Goal: Task Accomplishment & Management: Use online tool/utility

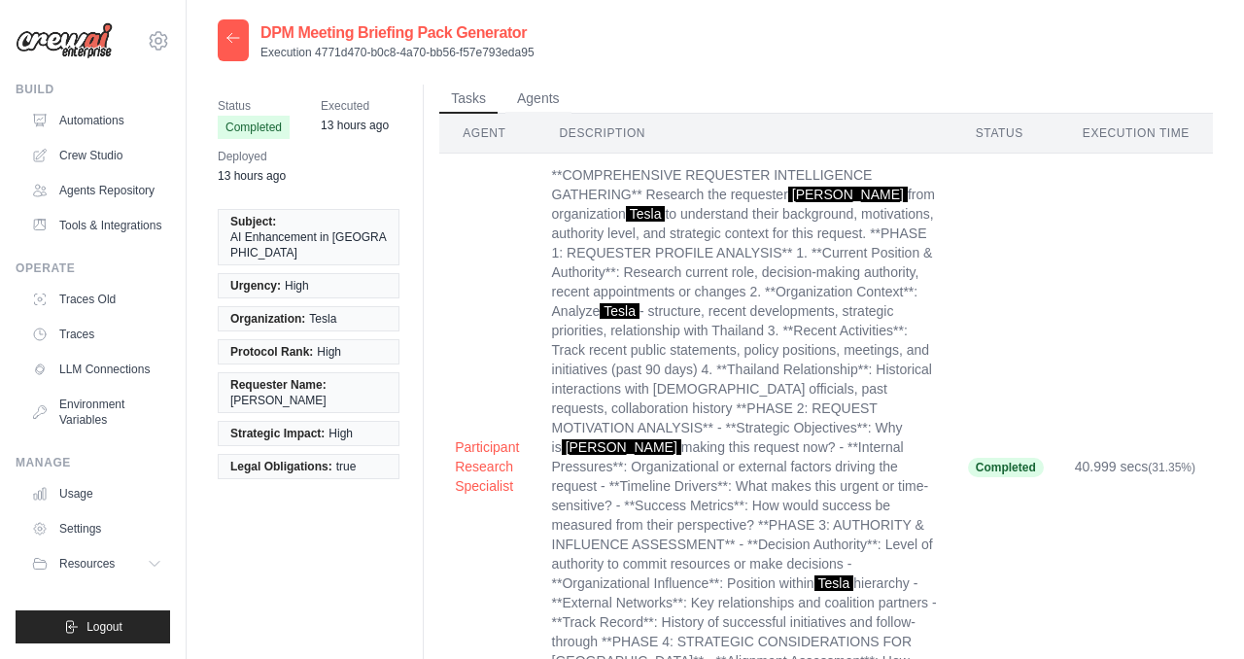
click at [238, 40] on icon at bounding box center [233, 38] width 16 height 16
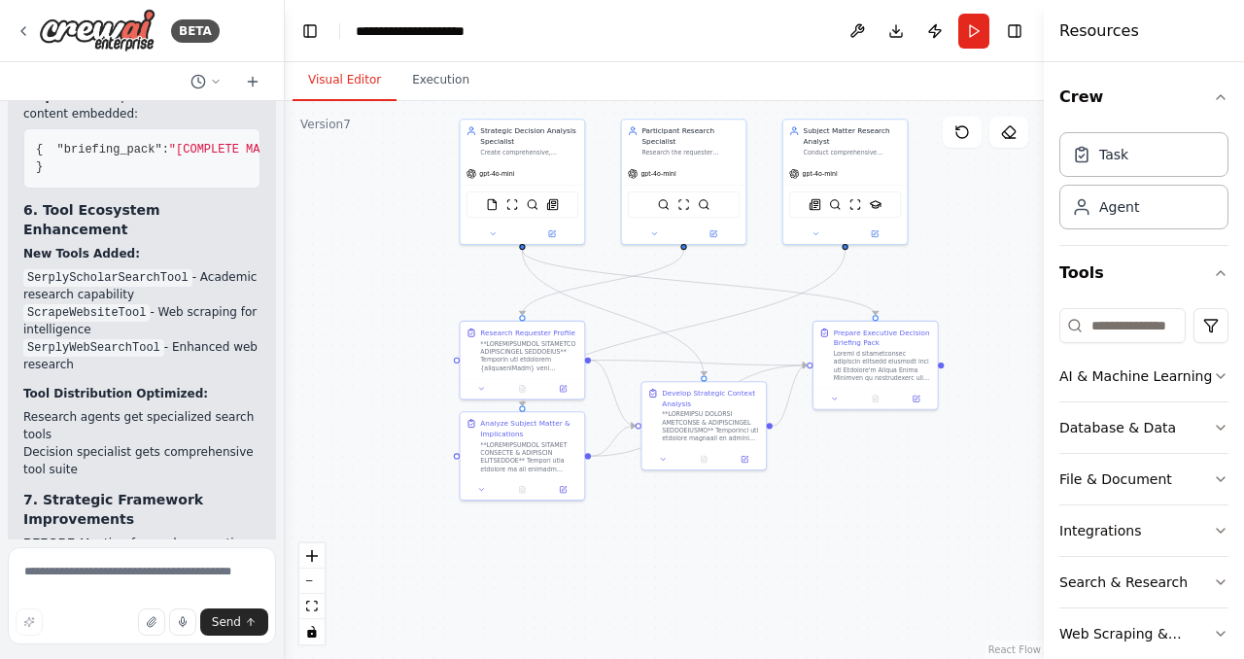
click at [192, 658] on li "Implementation feasibility analysis" at bounding box center [141, 671] width 237 height 17
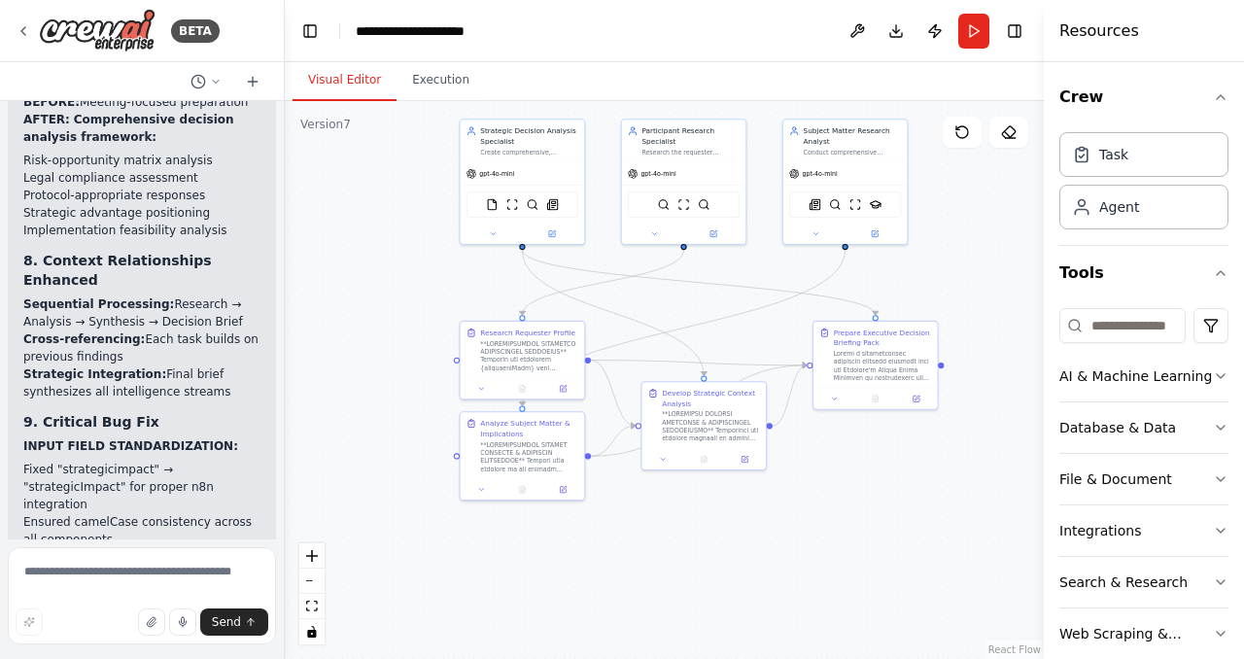
scroll to position [42155, 0]
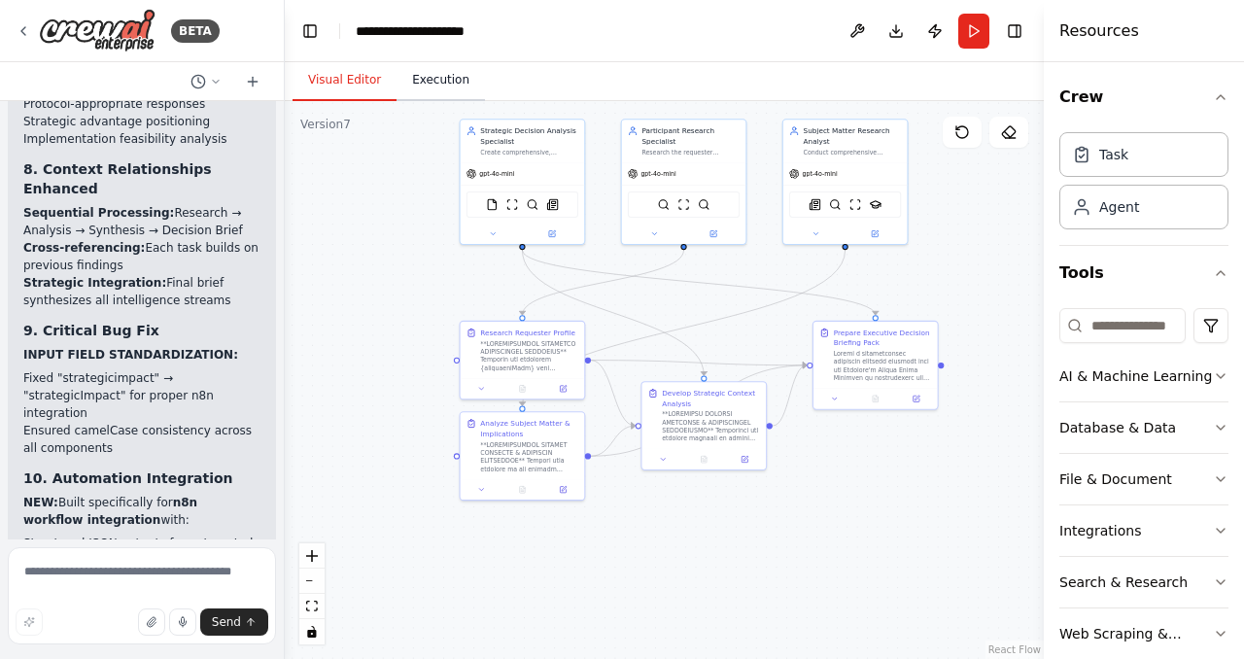
click at [434, 80] on button "Execution" at bounding box center [441, 80] width 88 height 41
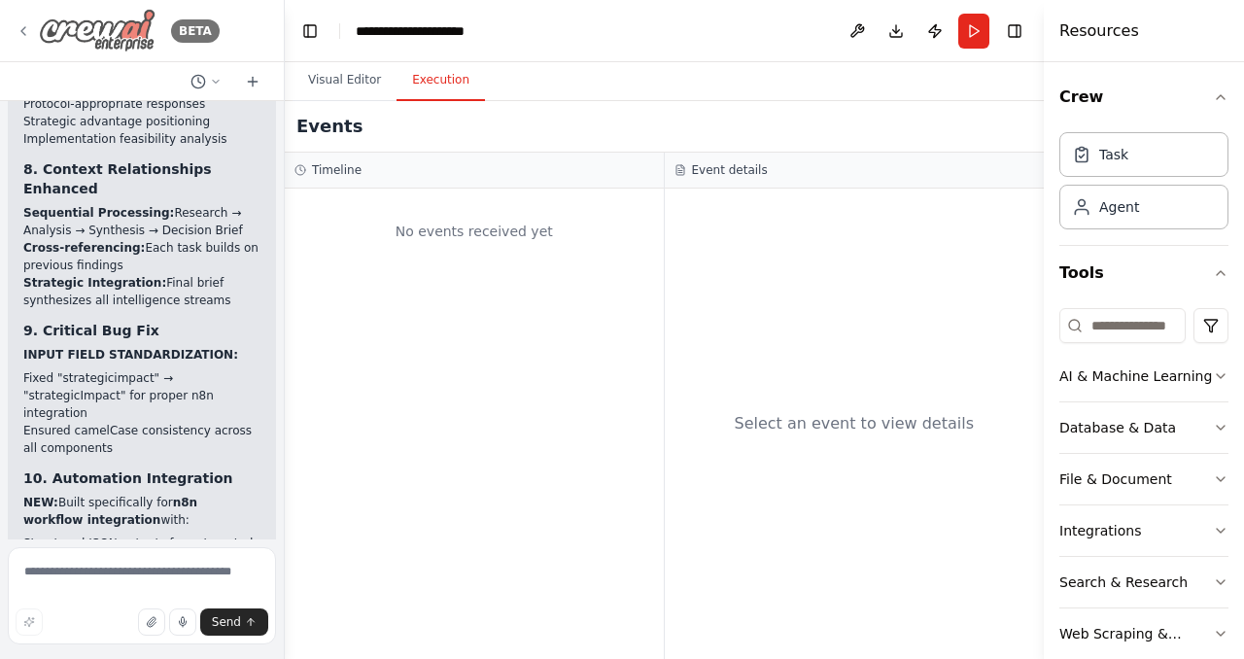
click at [17, 32] on icon at bounding box center [24, 31] width 16 height 16
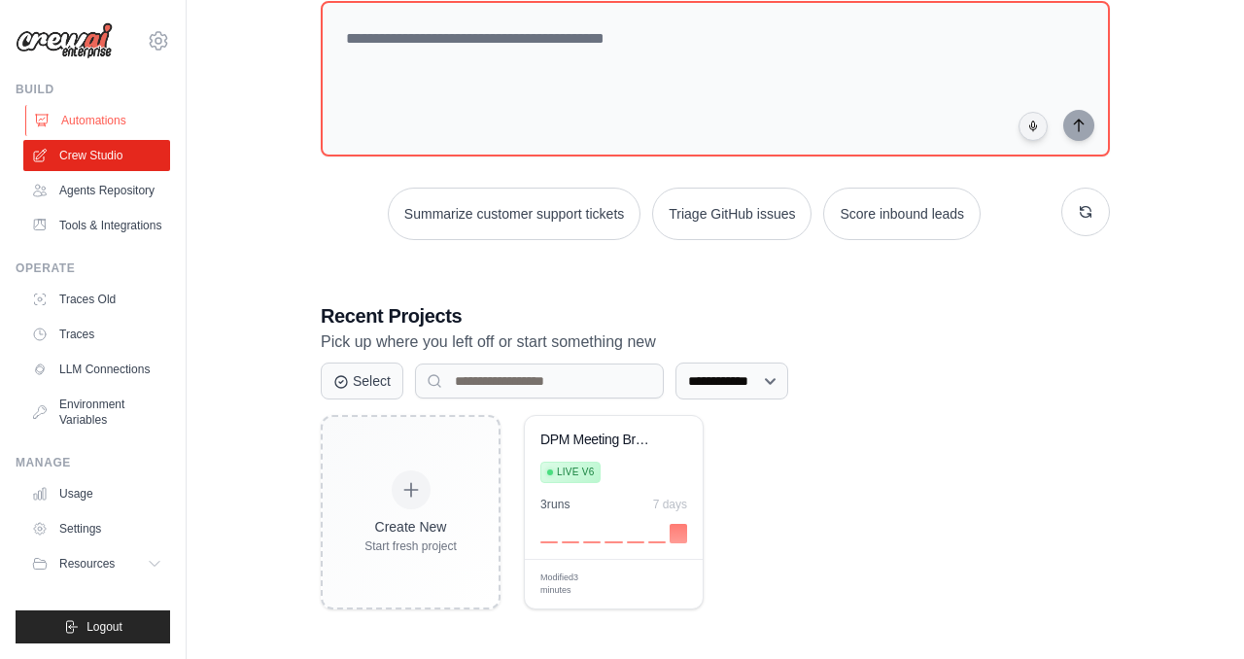
click at [91, 123] on link "Automations" at bounding box center [98, 120] width 147 height 31
